Goal: Book appointment/travel/reservation

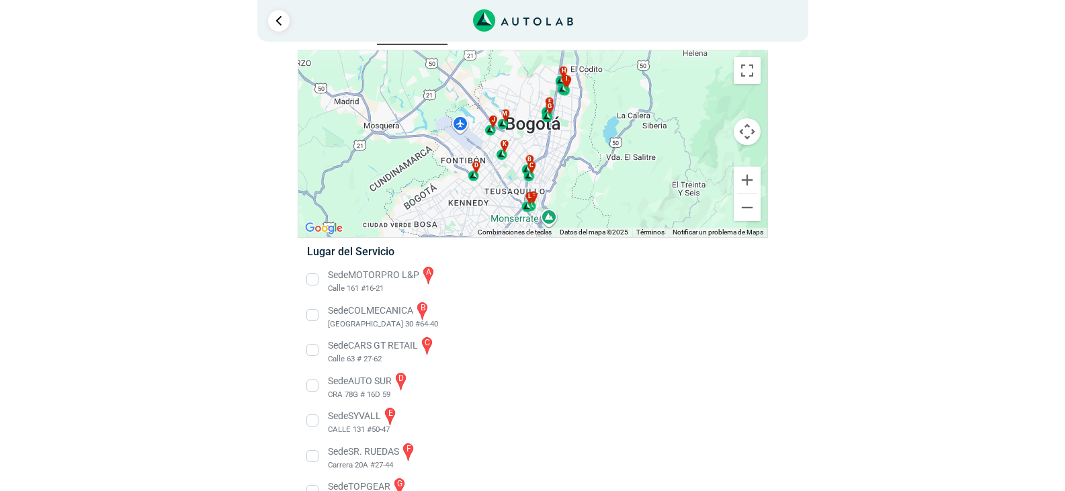
scroll to position [67, 0]
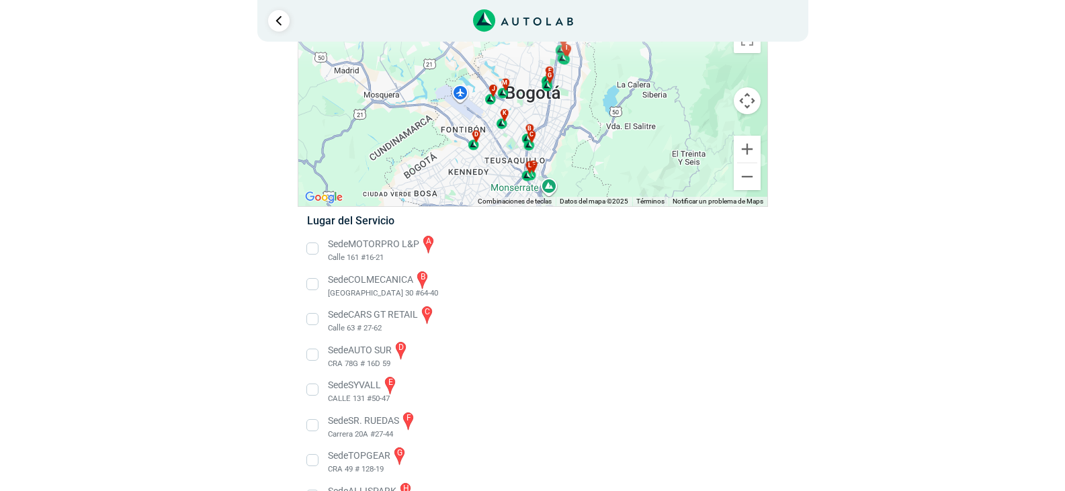
click at [314, 284] on li "Sede COLMECANICA b [GEOGRAPHIC_DATA] 30 #64-40" at bounding box center [532, 284] width 471 height 30
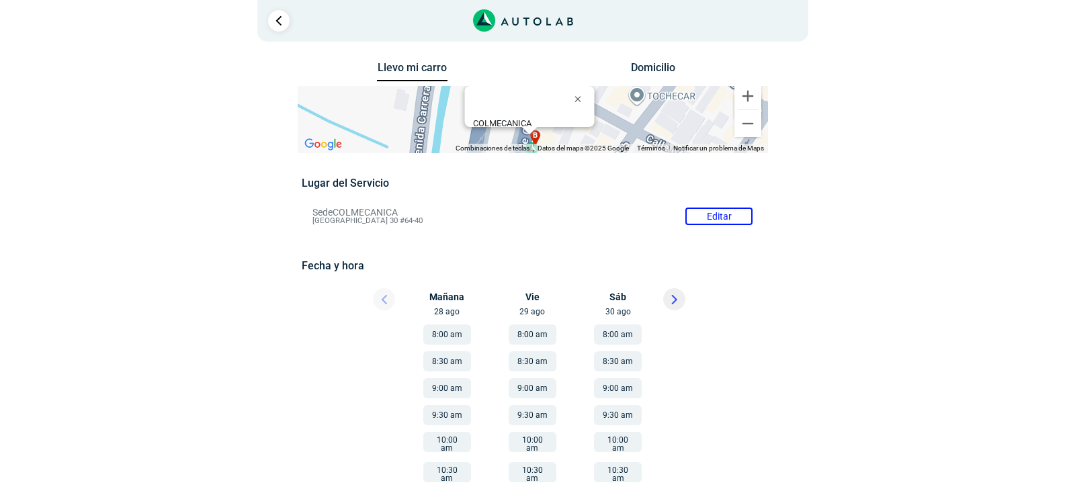
click at [521, 334] on button "8:00 am" at bounding box center [533, 335] width 48 height 20
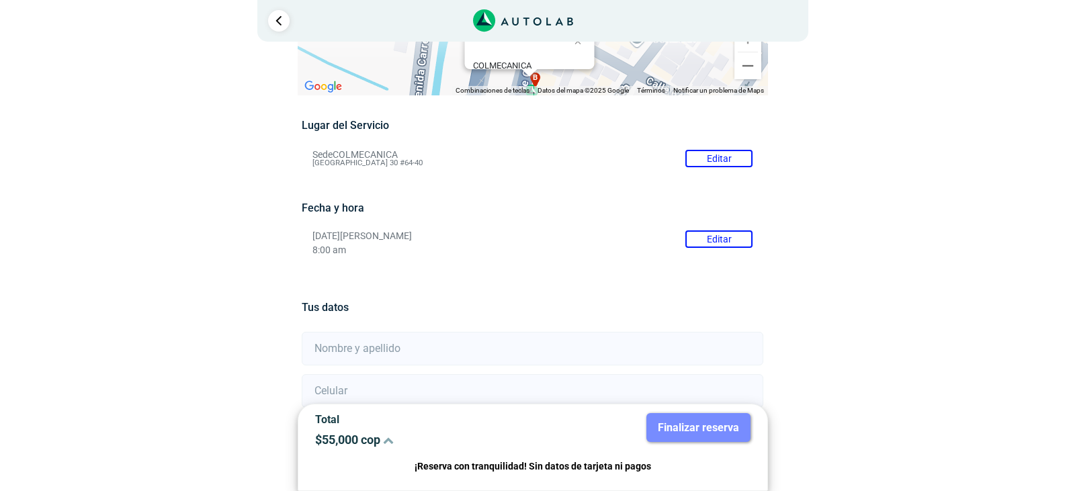
scroll to position [134, 0]
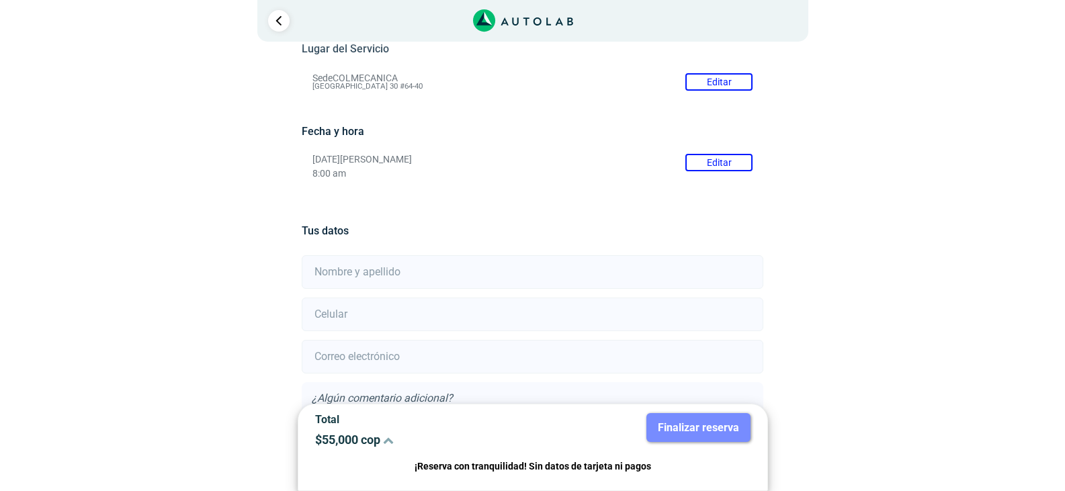
click at [455, 269] on input "text" at bounding box center [533, 272] width 462 height 34
type input "[PERSON_NAME]"
click at [441, 311] on input "number" at bounding box center [533, 315] width 462 height 34
type input "3156439959"
click at [430, 359] on input "email" at bounding box center [533, 357] width 462 height 34
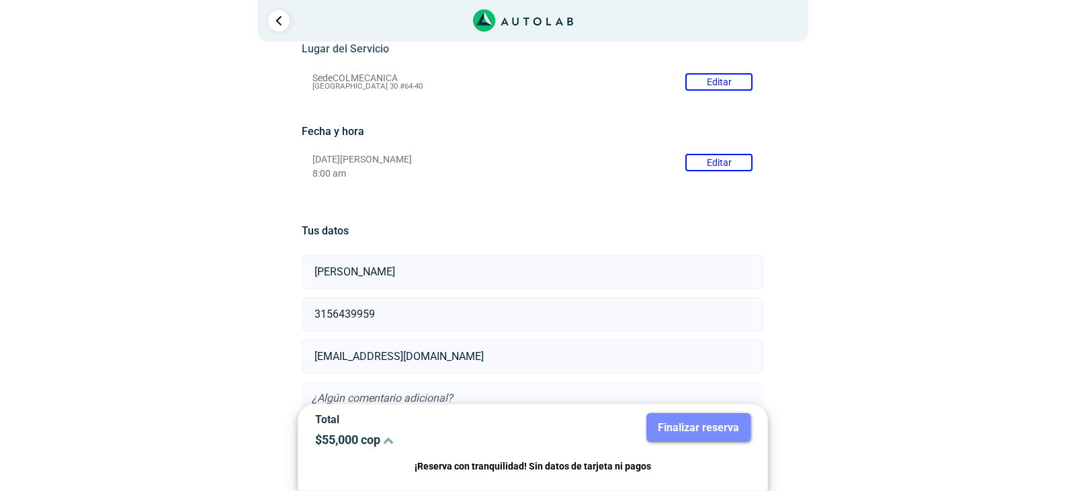
scroll to position [239, 0]
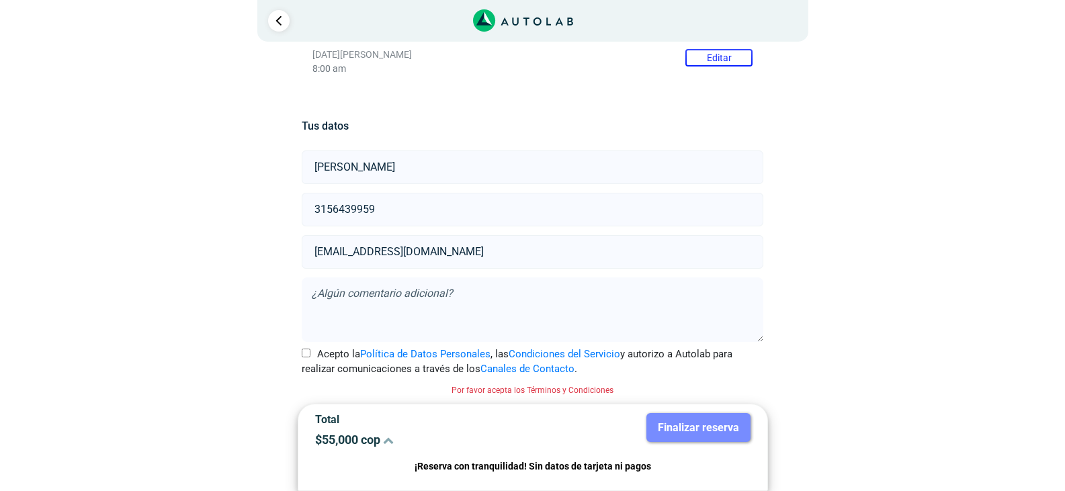
type input "[EMAIL_ADDRESS][DOMAIN_NAME]"
click at [309, 354] on input "Acepto la Política de Datos Personales , las Condiciones del Servicio y autoriz…" at bounding box center [306, 353] width 9 height 9
checkbox input "true"
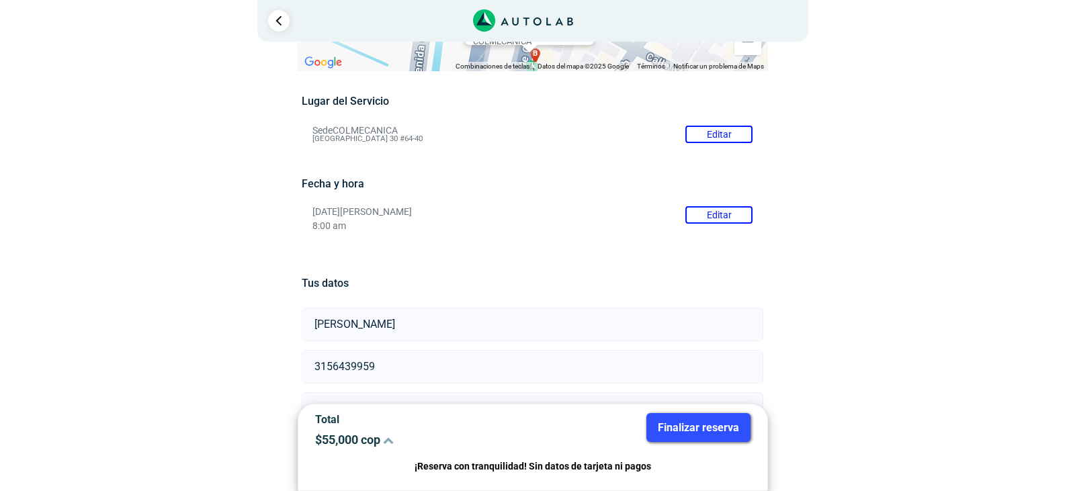
scroll to position [222, 0]
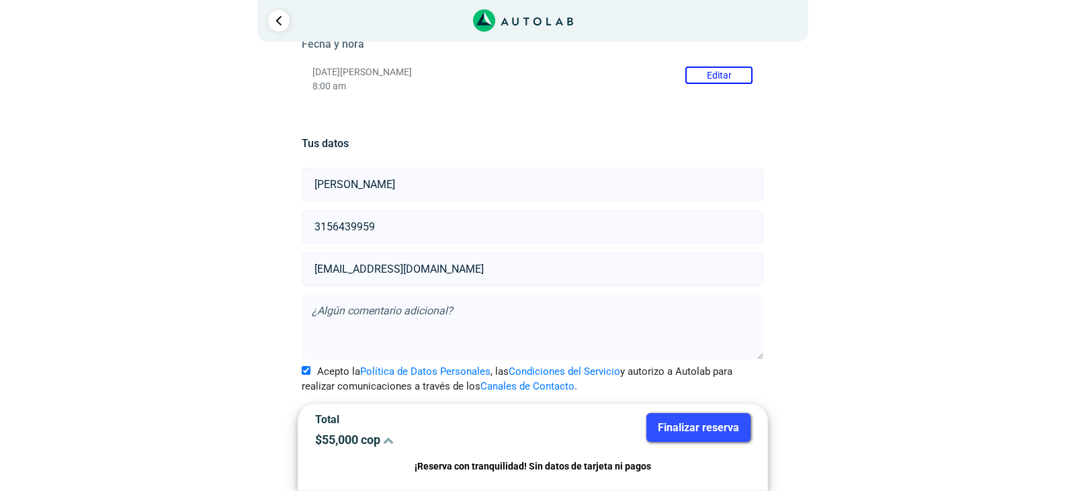
click at [690, 425] on button "Finalizar reserva" at bounding box center [698, 427] width 104 height 29
